Goal: Use online tool/utility: Utilize a website feature to perform a specific function

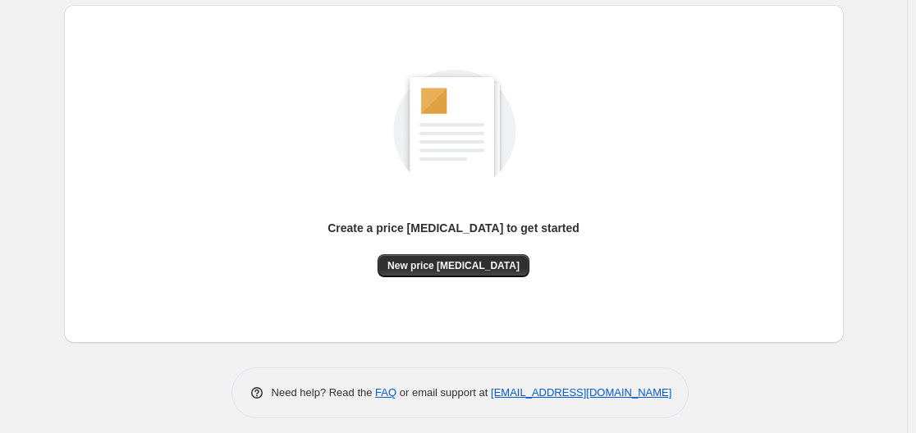
scroll to position [181, 0]
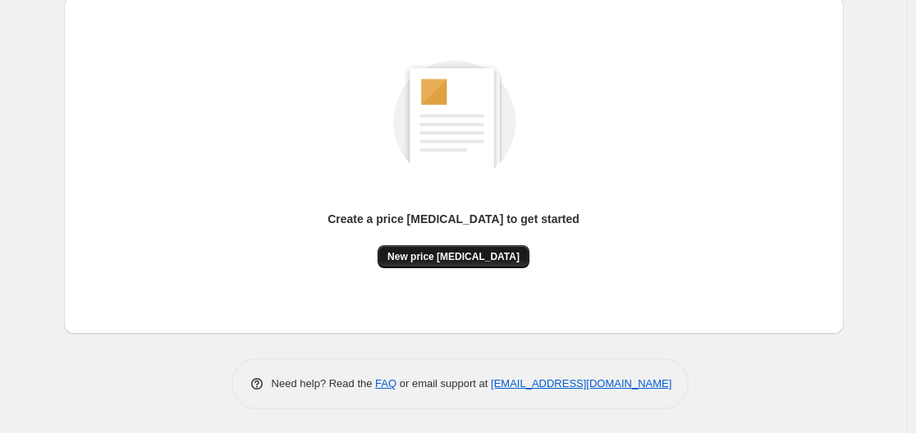
click at [453, 261] on span "New price [MEDICAL_DATA]" at bounding box center [453, 256] width 132 height 13
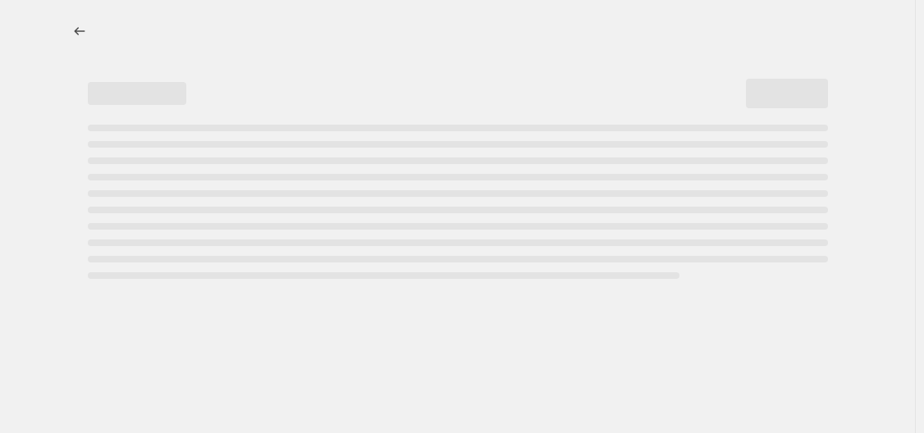
select select "percentage"
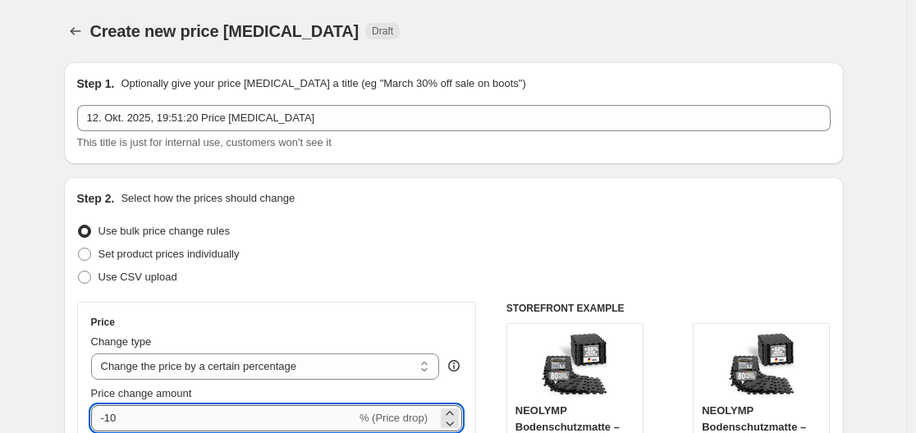
click at [128, 423] on input "-10" at bounding box center [223, 418] width 265 height 26
type input "-1"
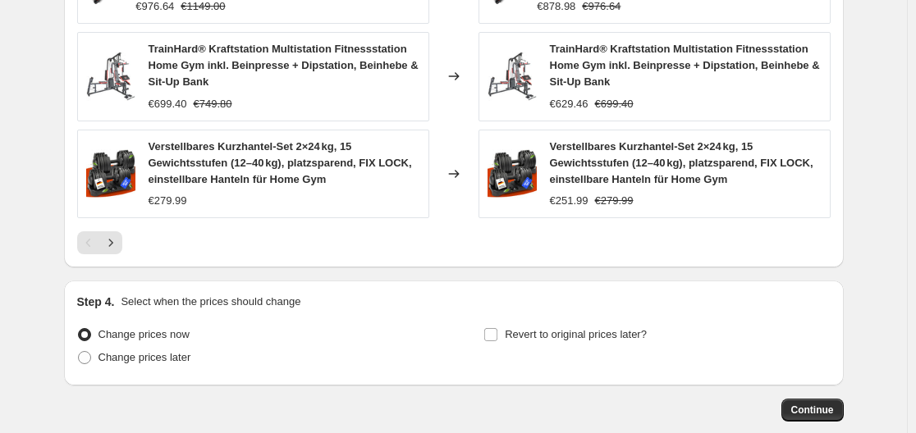
scroll to position [1316, 0]
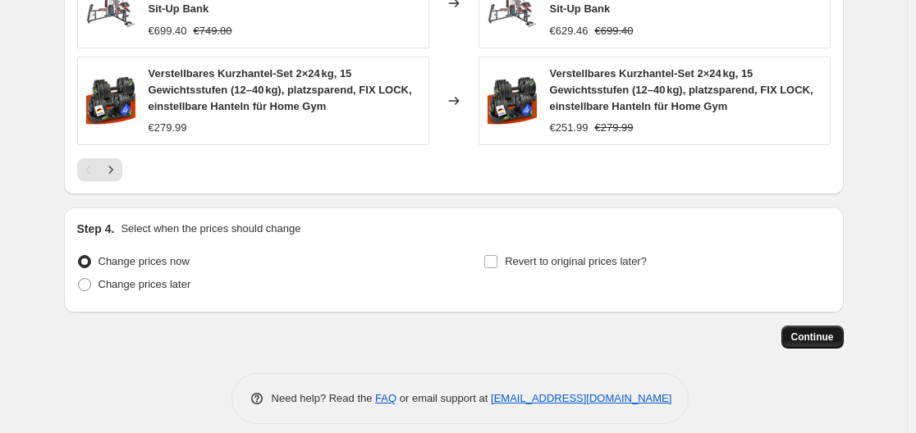
type input "-37"
click at [809, 332] on button "Continue" at bounding box center [812, 337] width 62 height 23
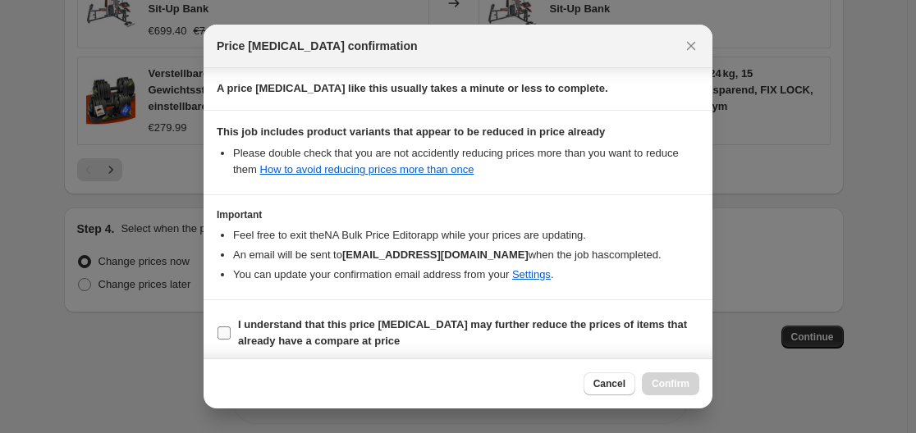
scroll to position [258, 0]
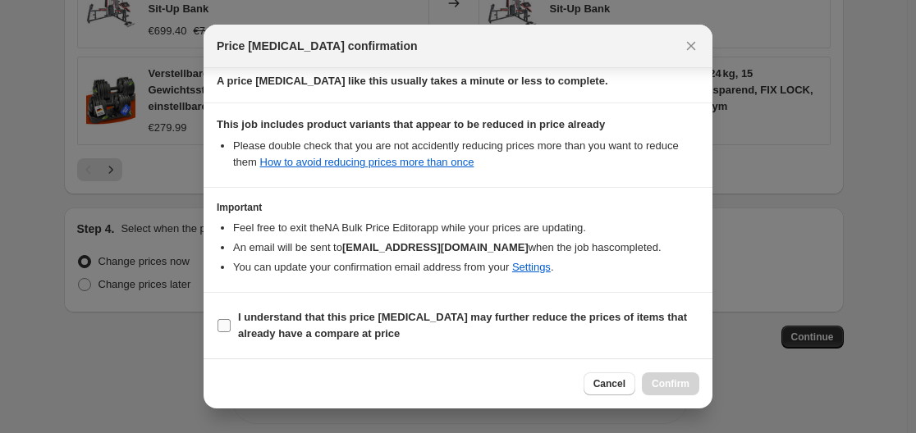
click at [451, 318] on b "I understand that this price [MEDICAL_DATA] may further reduce the prices of it…" at bounding box center [462, 325] width 449 height 29
click at [231, 319] on input "I understand that this price [MEDICAL_DATA] may further reduce the prices of it…" at bounding box center [223, 325] width 13 height 13
checkbox input "true"
click at [685, 383] on span "Confirm" at bounding box center [670, 383] width 38 height 13
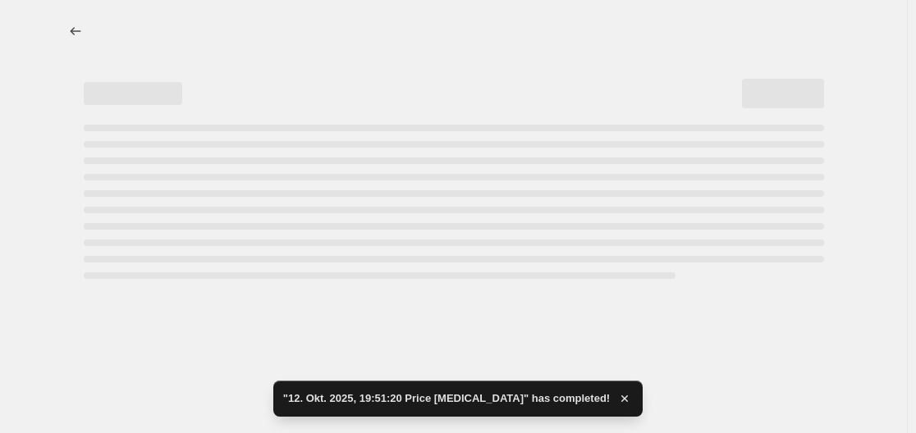
select select "percentage"
